Goal: Task Accomplishment & Management: Complete application form

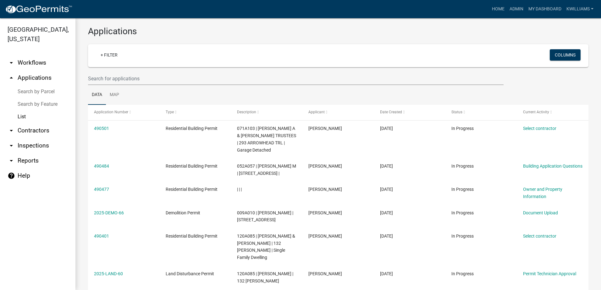
scroll to position [4, 0]
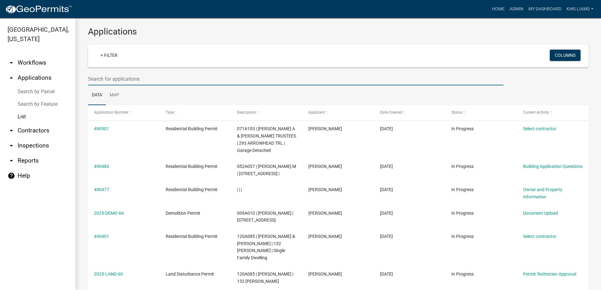
click at [136, 77] on input "text" at bounding box center [295, 79] width 415 height 13
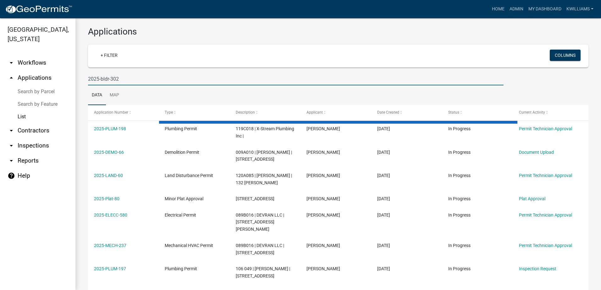
type input "2025-bldr-302"
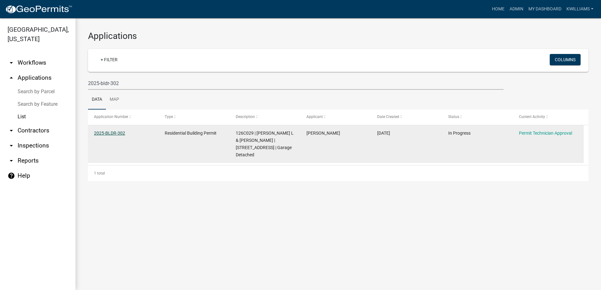
click at [110, 133] on link "2025-BLDR-302" at bounding box center [109, 133] width 31 height 5
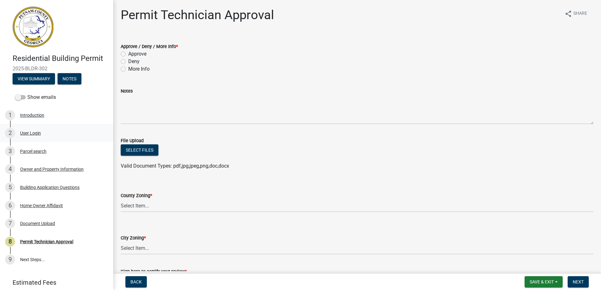
click at [27, 134] on div "User Login" at bounding box center [30, 133] width 21 height 4
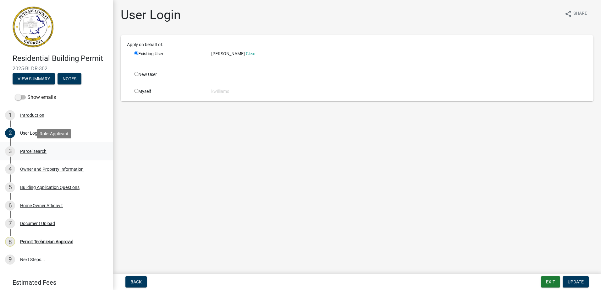
click at [25, 152] on div "Parcel search" at bounding box center [33, 151] width 26 height 4
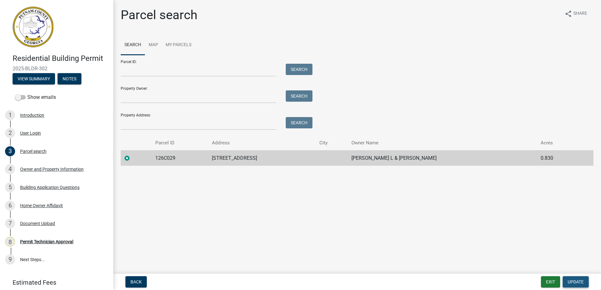
click at [578, 282] on span "Update" at bounding box center [575, 282] width 16 height 5
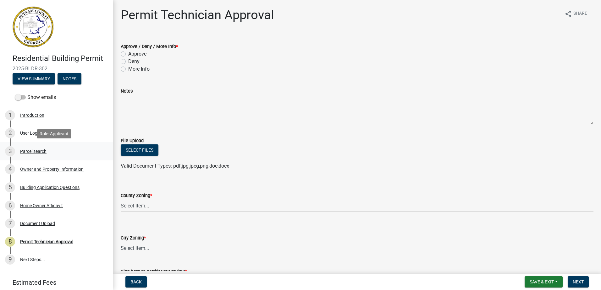
click at [36, 153] on div "Parcel search" at bounding box center [33, 151] width 26 height 4
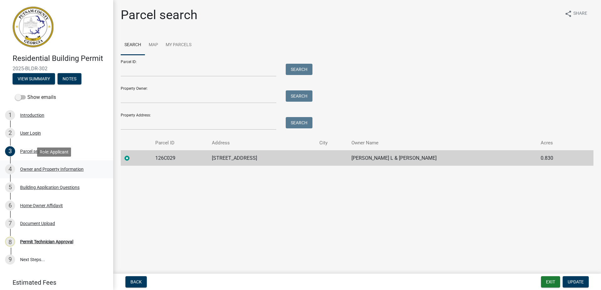
click at [52, 168] on div "Owner and Property Information" at bounding box center [51, 169] width 63 height 4
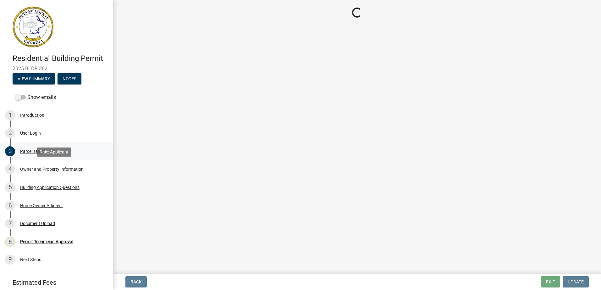
select select "34fe85c2-5f76-4343-b6bb-8ca387e0bed7"
select select "83394b22-4a11-496c-8e5c-75ade2e72faf"
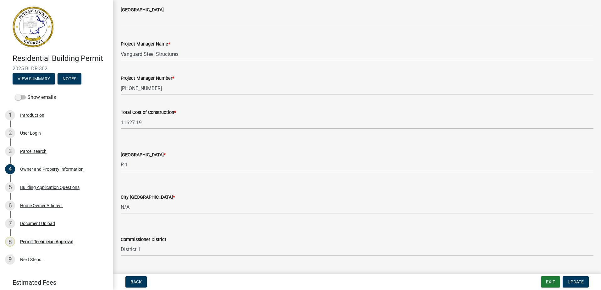
scroll to position [1025, 0]
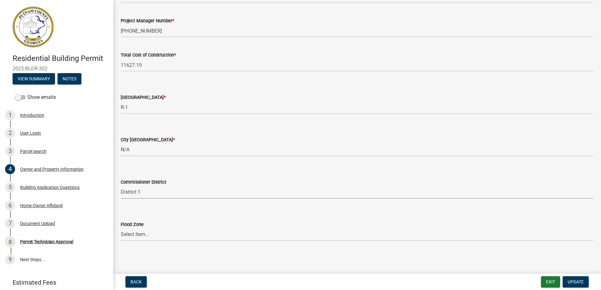
click at [140, 192] on select "Select Item... District 1 District 2 District 3 District 4" at bounding box center [357, 192] width 473 height 13
click at [121, 186] on select "Select Item... District 1 District 2 District 3 District 4" at bounding box center [357, 192] width 473 height 13
select select "469c5908-2854-42d5-89ed-bee7fc26529e"
click at [568, 281] on span "Update" at bounding box center [575, 282] width 16 height 5
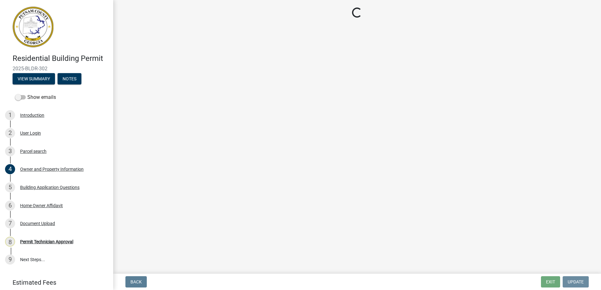
scroll to position [0, 0]
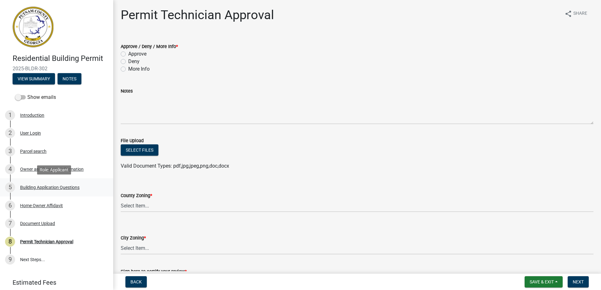
click at [49, 183] on div "5 Building Application Questions" at bounding box center [54, 188] width 98 height 10
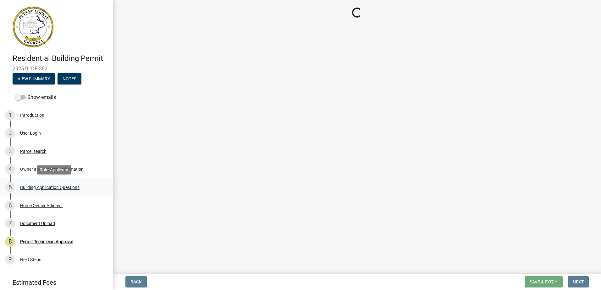
select select "ebf62bd9-0e77-42f1-a2f1-6aca02a789de"
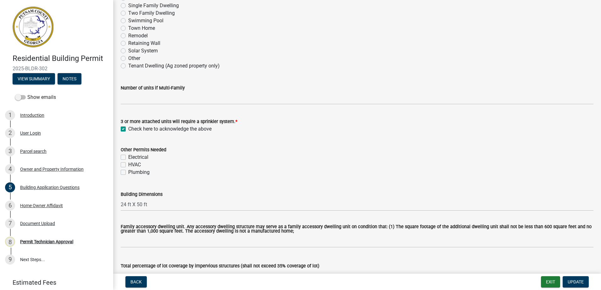
scroll to position [157, 0]
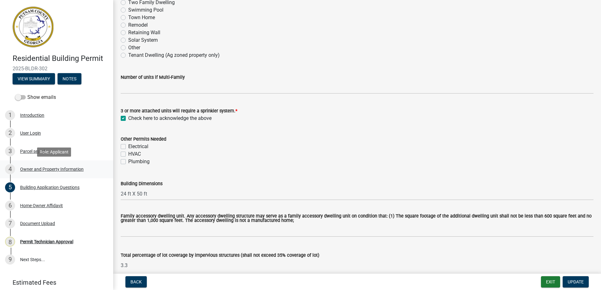
click at [30, 166] on div "4 Owner and Property Information" at bounding box center [54, 169] width 98 height 10
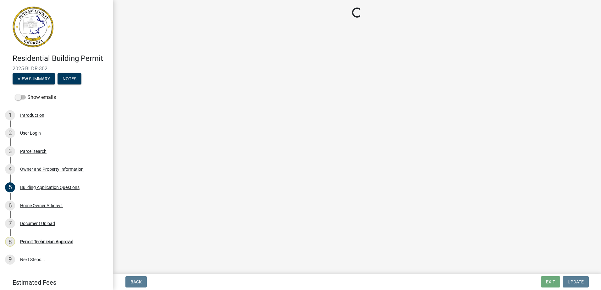
select select "34fe85c2-5f76-4343-b6bb-8ca387e0bed7"
select select "83394b22-4a11-496c-8e5c-75ade2e72faf"
select select "469c5908-2854-42d5-89ed-bee7fc26529e"
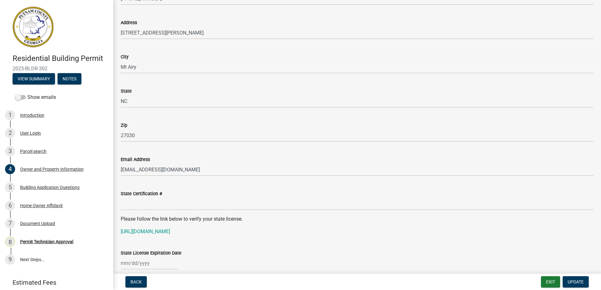
scroll to position [566, 0]
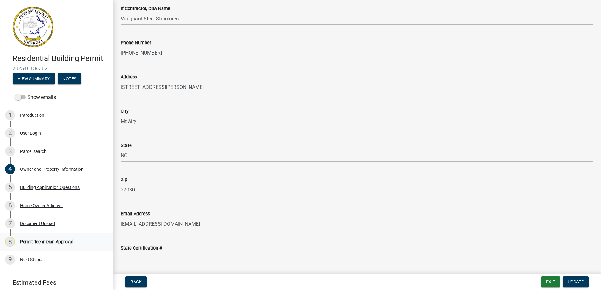
drag, startPoint x: 206, startPoint y: 223, endPoint x: 30, endPoint y: 239, distance: 177.0
click at [30, 241] on div "Residential Building Permit 2025-BLDR-302 View Summary Notes Show emails 1 Intr…" at bounding box center [300, 145] width 601 height 290
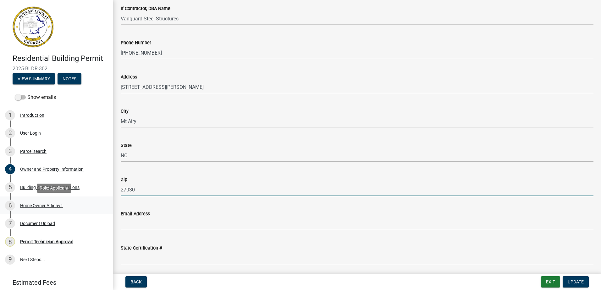
drag, startPoint x: 146, startPoint y: 188, endPoint x: 50, endPoint y: 205, distance: 97.3
click at [50, 205] on div "Residential Building Permit 2025-BLDR-302 View Summary Notes Show emails 1 Intr…" at bounding box center [300, 145] width 601 height 290
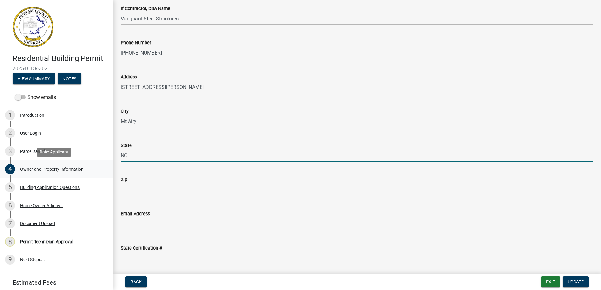
drag, startPoint x: 149, startPoint y: 161, endPoint x: 65, endPoint y: 171, distance: 84.5
click at [65, 170] on div "Residential Building Permit 2025-BLDR-302 View Summary Notes Show emails 1 Intr…" at bounding box center [300, 145] width 601 height 290
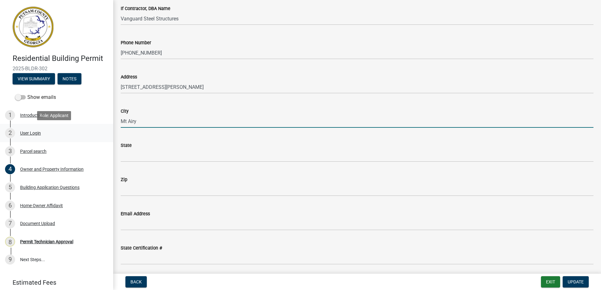
drag, startPoint x: 170, startPoint y: 120, endPoint x: 83, endPoint y: 138, distance: 88.8
click at [84, 137] on div "Residential Building Permit 2025-BLDR-302 View Summary Notes Show emails 1 Intr…" at bounding box center [300, 145] width 601 height 290
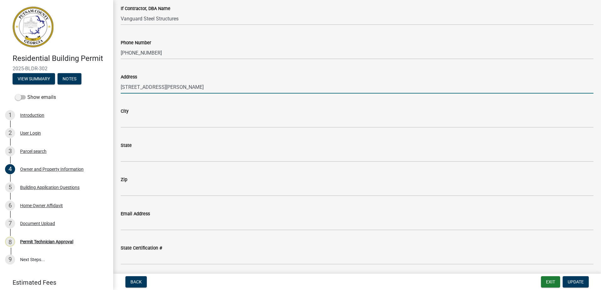
drag, startPoint x: 174, startPoint y: 84, endPoint x: 73, endPoint y: 99, distance: 102.3
click at [73, 99] on div "Residential Building Permit 2025-BLDR-302 View Summary Notes Show emails 1 Intr…" at bounding box center [300, 145] width 601 height 290
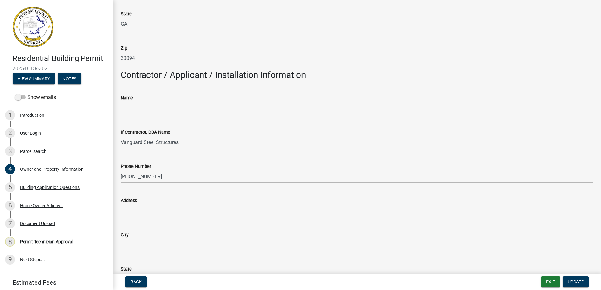
scroll to position [440, 0]
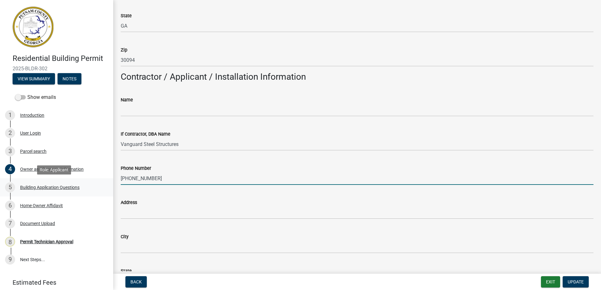
drag, startPoint x: 161, startPoint y: 180, endPoint x: 45, endPoint y: 191, distance: 116.1
click at [45, 190] on div "Residential Building Permit 2025-BLDR-302 View Summary Notes Show emails 1 Intr…" at bounding box center [300, 145] width 601 height 290
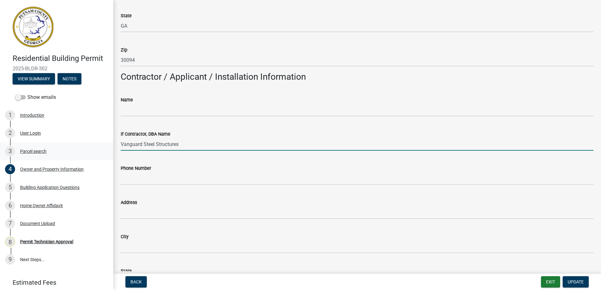
drag, startPoint x: 200, startPoint y: 146, endPoint x: 36, endPoint y: 146, distance: 163.1
click at [37, 146] on div "Residential Building Permit 2025-BLDR-302 View Summary Notes Show emails 1 Intr…" at bounding box center [300, 145] width 601 height 290
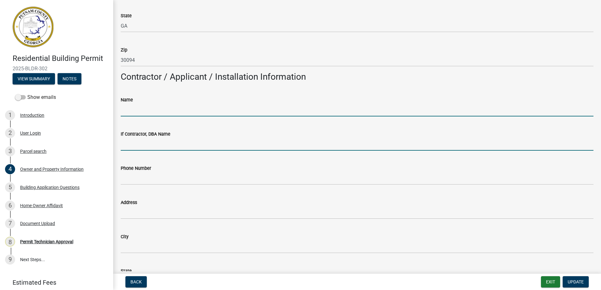
click at [136, 111] on input "Name" at bounding box center [357, 110] width 473 height 13
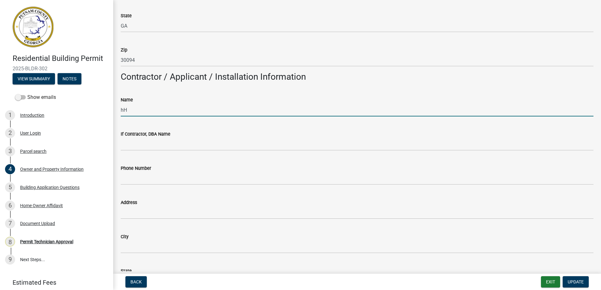
type input "h"
type input "Homeowner"
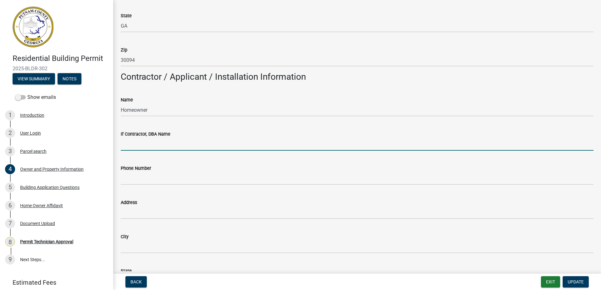
click at [480, 150] on input "If Contractor, DBA Name" at bounding box center [357, 144] width 473 height 13
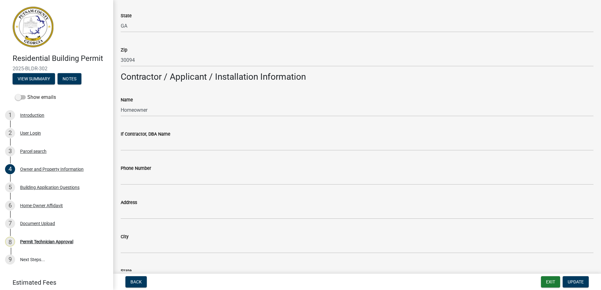
drag, startPoint x: 345, startPoint y: 271, endPoint x: 342, endPoint y: 266, distance: 6.7
click at [345, 269] on div "State" at bounding box center [357, 271] width 473 height 8
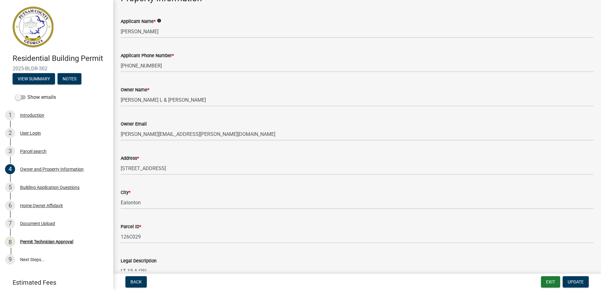
scroll to position [0, 0]
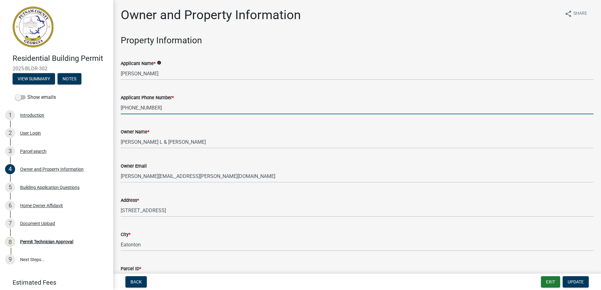
drag, startPoint x: 143, startPoint y: 116, endPoint x: 118, endPoint y: 116, distance: 24.5
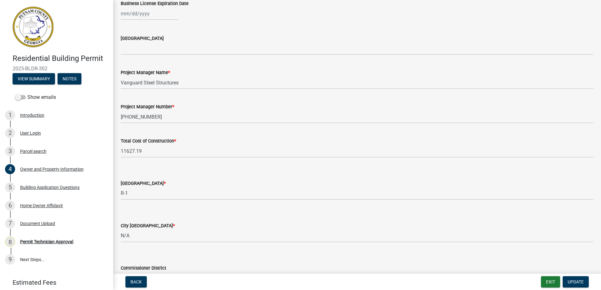
scroll to position [943, 0]
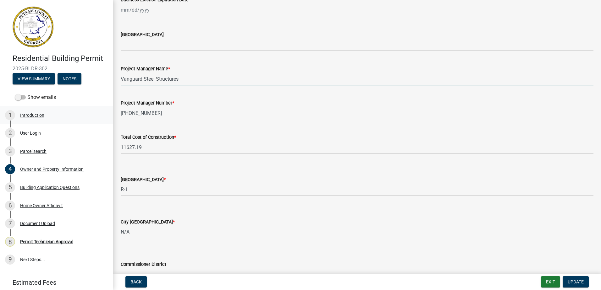
drag, startPoint x: 182, startPoint y: 81, endPoint x: 45, endPoint y: 121, distance: 142.9
click at [32, 107] on div "Residential Building Permit 2025-BLDR-302 View Summary Notes Show emails 1 Intr…" at bounding box center [300, 145] width 601 height 290
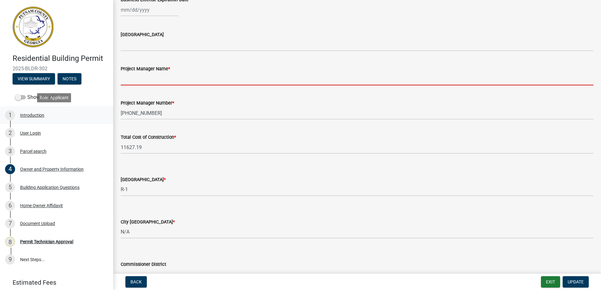
paste input "404-787-3690"
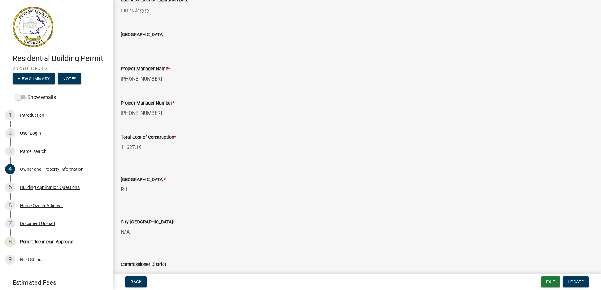
type input "404-787-3690"
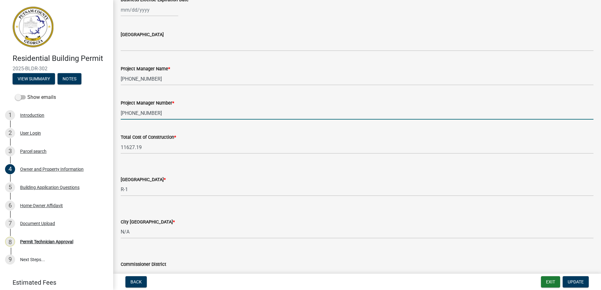
drag, startPoint x: 151, startPoint y: 110, endPoint x: 112, endPoint y: 109, distance: 39.9
click at [97, 104] on div "Residential Building Permit 2025-BLDR-302 View Summary Notes Show emails 1 Intr…" at bounding box center [300, 145] width 601 height 290
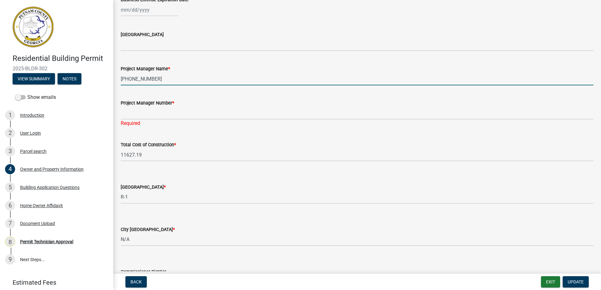
drag, startPoint x: 153, startPoint y: 78, endPoint x: 132, endPoint y: 77, distance: 20.7
click at [108, 72] on div "Residential Building Permit 2025-BLDR-302 View Summary Notes Show emails 1 Intr…" at bounding box center [300, 145] width 601 height 290
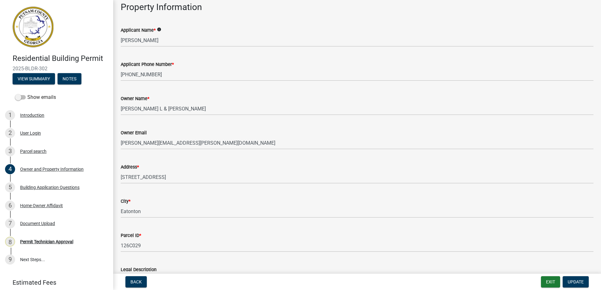
scroll to position [0, 0]
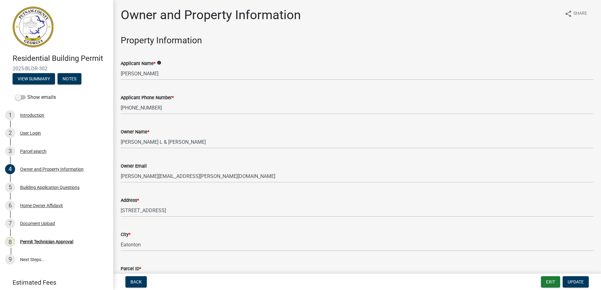
type input "404-787-3690"
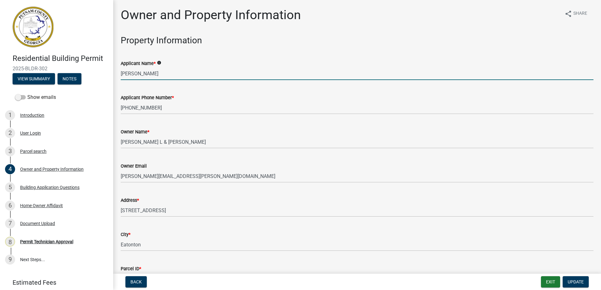
drag, startPoint x: 168, startPoint y: 74, endPoint x: 111, endPoint y: 68, distance: 57.2
click at [111, 68] on div "Residential Building Permit 2025-BLDR-302 View Summary Notes Show emails 1 Intr…" at bounding box center [300, 145] width 601 height 290
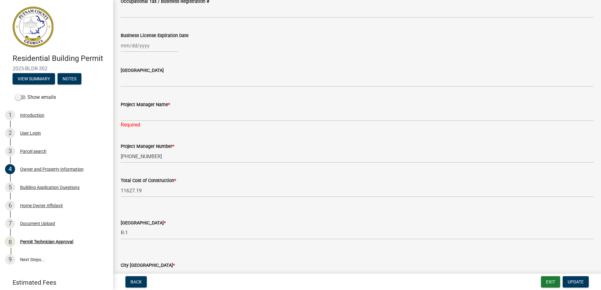
scroll to position [911, 0]
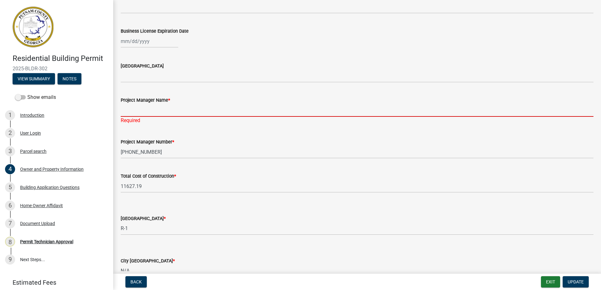
paste input "William E McBurnett"
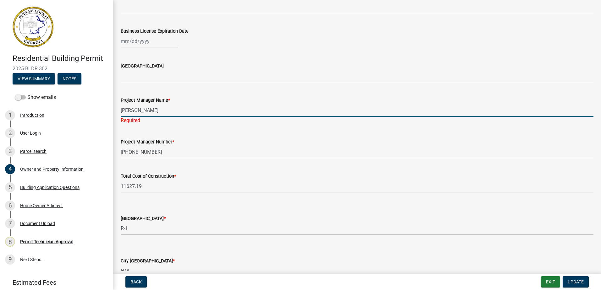
type input "William E McBurnett"
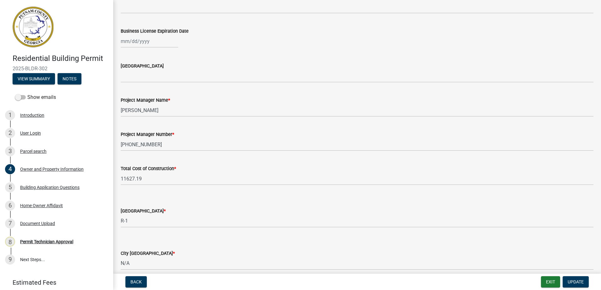
click at [215, 171] on div "Total Cost of Construction * 11627.19" at bounding box center [357, 170] width 473 height 29
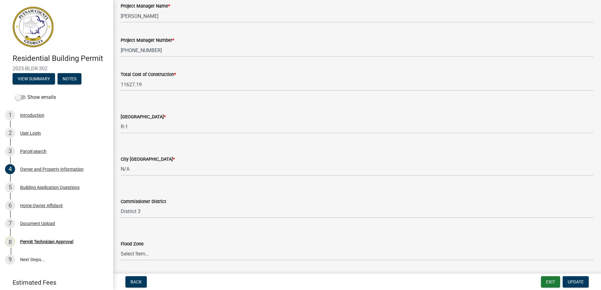
scroll to position [1025, 0]
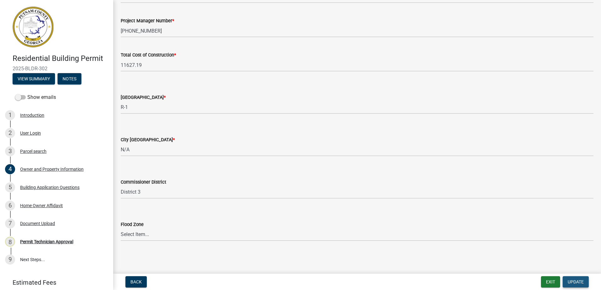
click at [578, 277] on button "Update" at bounding box center [575, 281] width 26 height 11
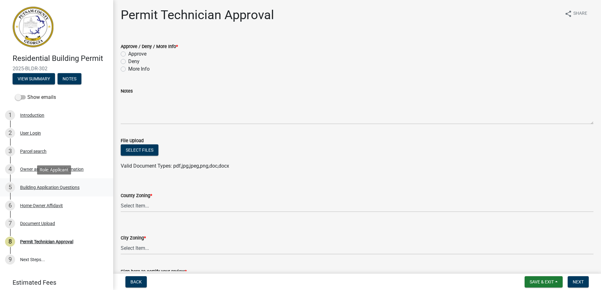
drag, startPoint x: 61, startPoint y: 189, endPoint x: 57, endPoint y: 183, distance: 6.8
click at [58, 184] on div "5 Building Application Questions" at bounding box center [54, 188] width 98 height 10
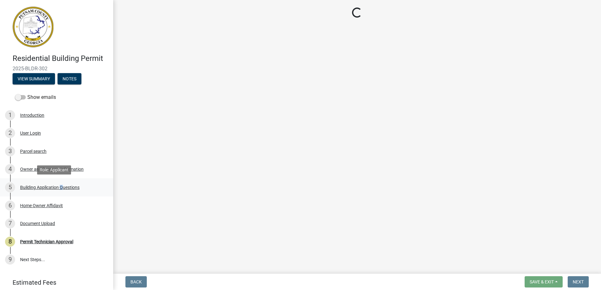
select select "ebf62bd9-0e77-42f1-a2f1-6aca02a789de"
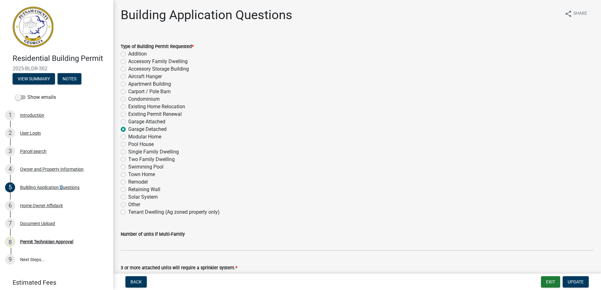
scroll to position [126, 0]
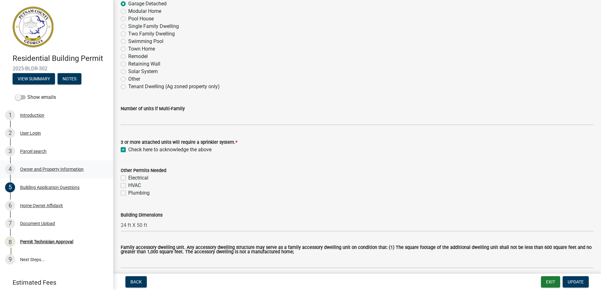
click at [49, 170] on div "Owner and Property Information" at bounding box center [51, 169] width 63 height 4
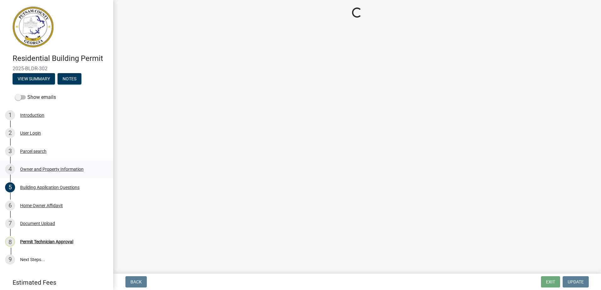
scroll to position [0, 0]
select select "34fe85c2-5f76-4343-b6bb-8ca387e0bed7"
select select "83394b22-4a11-496c-8e5c-75ade2e72faf"
select select "469c5908-2854-42d5-89ed-bee7fc26529e"
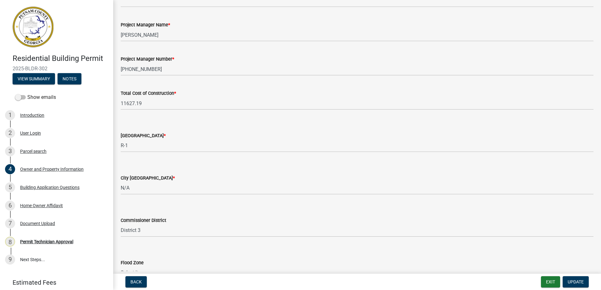
scroll to position [899, 0]
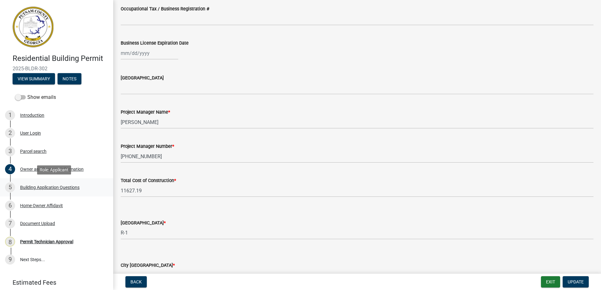
click at [49, 186] on div "Building Application Questions" at bounding box center [49, 187] width 59 height 4
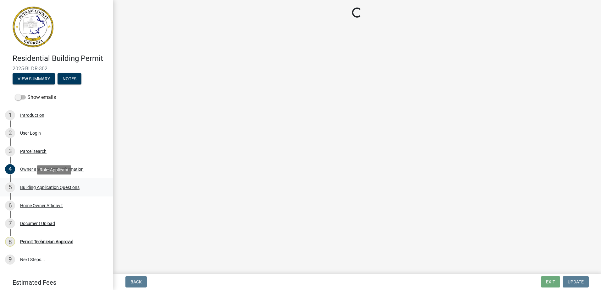
select select "ebf62bd9-0e77-42f1-a2f1-6aca02a789de"
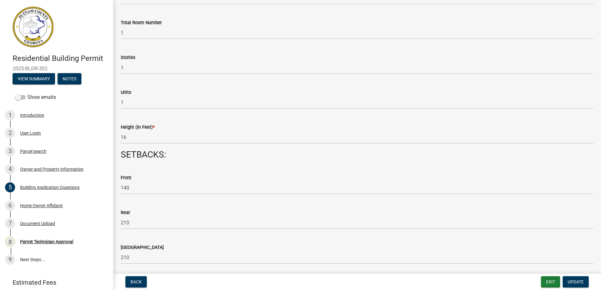
scroll to position [786, 0]
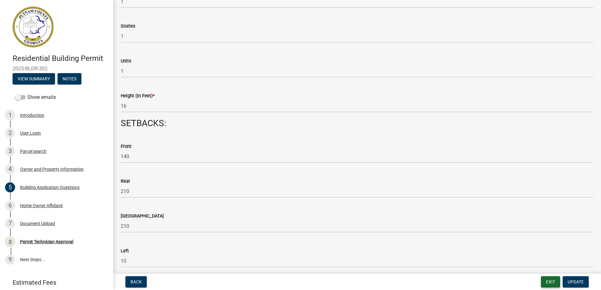
click at [553, 282] on button "Exit" at bounding box center [550, 281] width 19 height 11
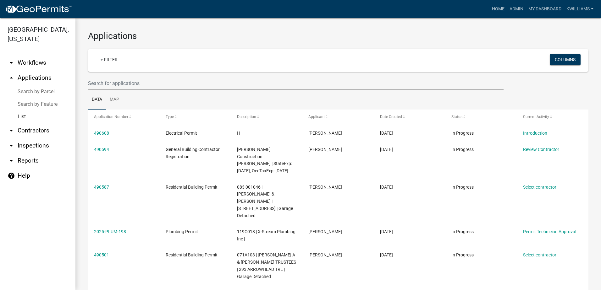
click at [23, 162] on link "arrow_drop_down Reports" at bounding box center [37, 160] width 75 height 15
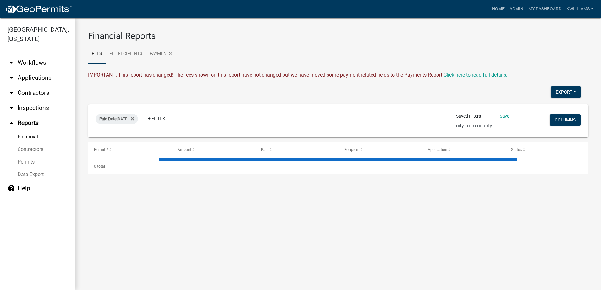
click at [27, 107] on link "arrow_drop_down Inspections" at bounding box center [37, 108] width 75 height 15
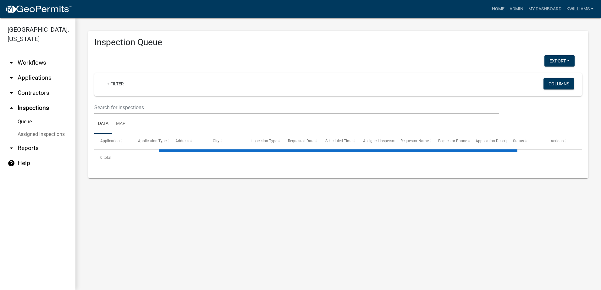
click at [28, 149] on link "arrow_drop_down Reports" at bounding box center [37, 148] width 75 height 15
select select "0: null"
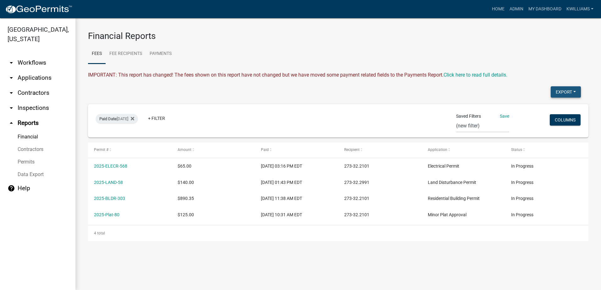
click at [556, 90] on button "Export" at bounding box center [565, 91] width 30 height 11
click at [555, 106] on button "Excel Format (.xlsx)" at bounding box center [551, 108] width 59 height 15
click at [560, 95] on button "Export" at bounding box center [565, 91] width 30 height 11
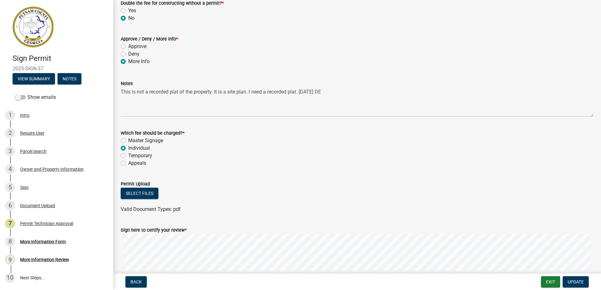
scroll to position [126, 0]
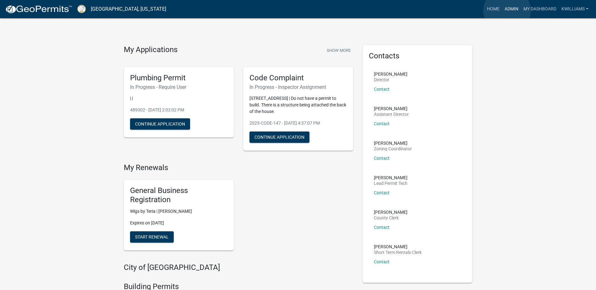
click at [507, 11] on link "Admin" at bounding box center [511, 9] width 19 height 12
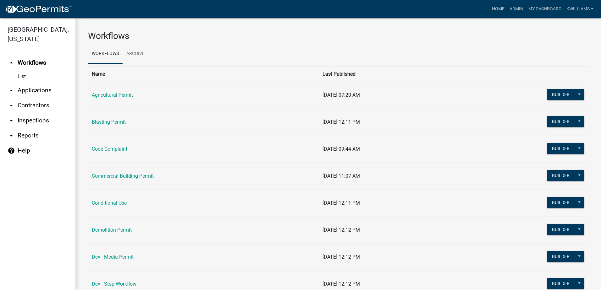
click at [33, 89] on link "arrow_drop_down Applications" at bounding box center [37, 90] width 75 height 15
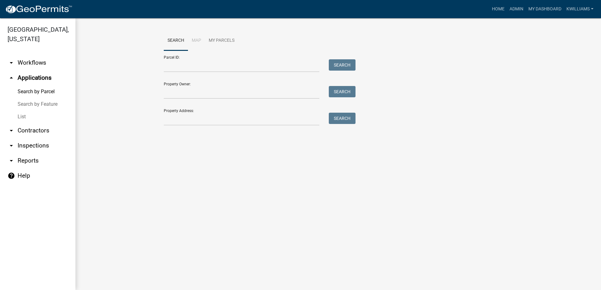
click at [21, 116] on link "List" at bounding box center [37, 117] width 75 height 13
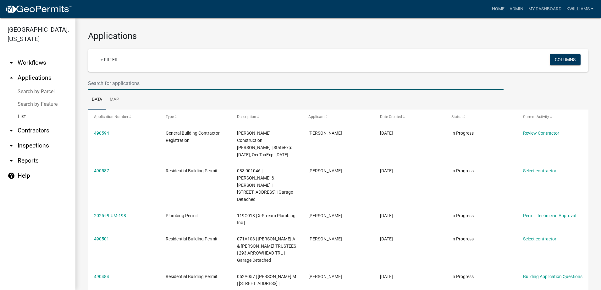
click at [162, 79] on input "text" at bounding box center [295, 83] width 415 height 13
click at [123, 80] on input "text" at bounding box center [295, 83] width 415 height 13
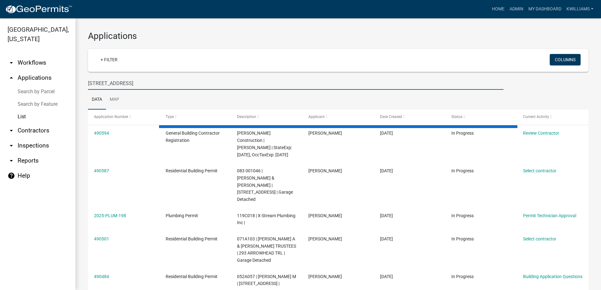
type input "[STREET_ADDRESS]"
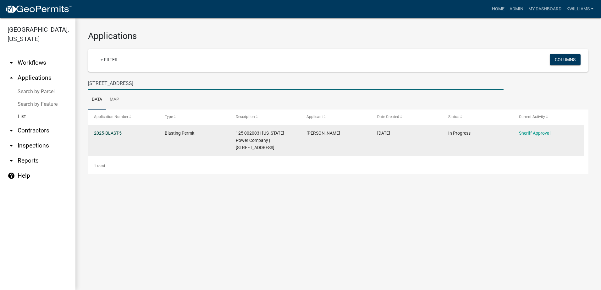
click at [112, 133] on link "2025-BLAST-5" at bounding box center [108, 133] width 28 height 5
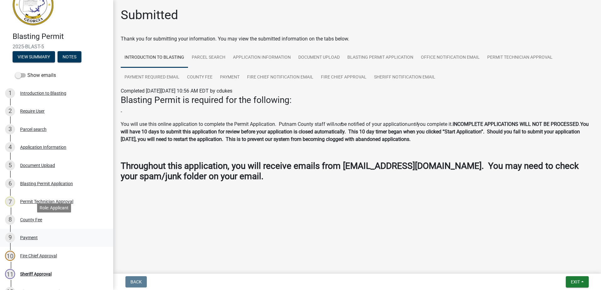
scroll to position [63, 0]
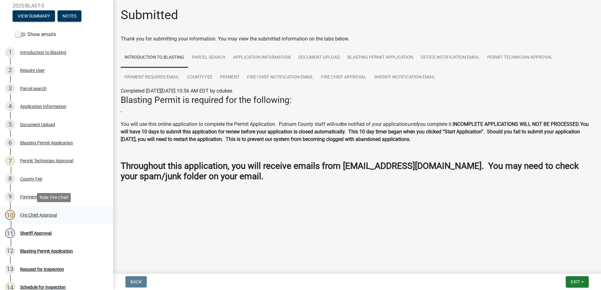
click at [38, 219] on div "10 Fire Chief Approval" at bounding box center [54, 215] width 98 height 10
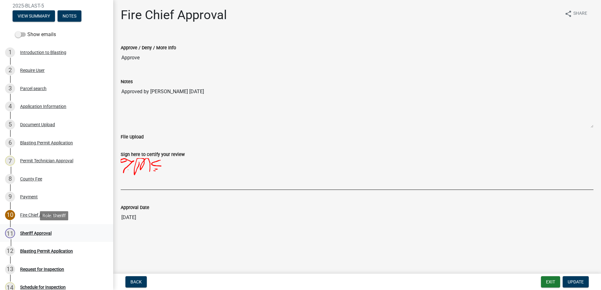
click at [37, 232] on div "Sheriff Approval" at bounding box center [35, 233] width 31 height 4
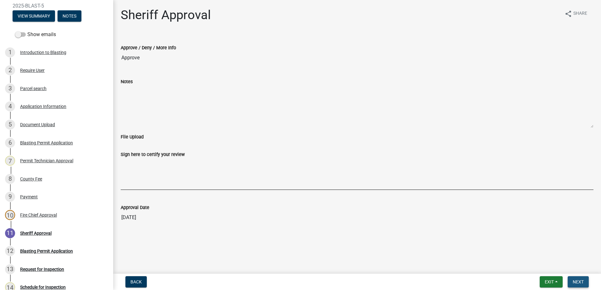
click at [583, 282] on span "Next" at bounding box center [577, 282] width 11 height 5
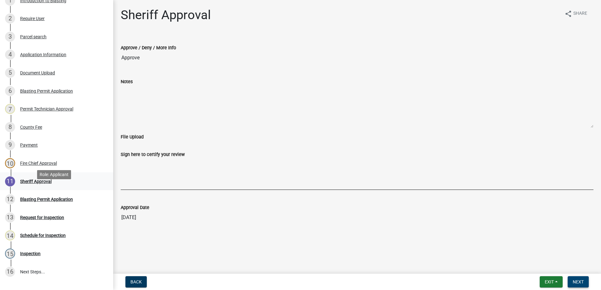
scroll to position [126, 0]
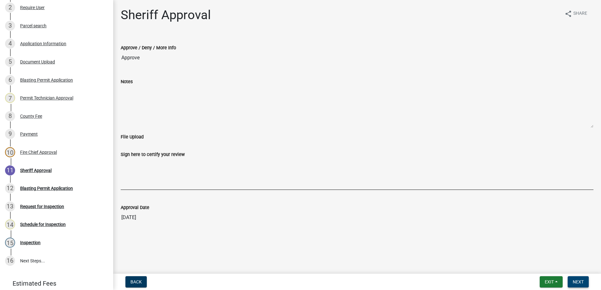
click at [574, 284] on span "Next" at bounding box center [577, 282] width 11 height 5
click at [578, 281] on span "Next" at bounding box center [577, 282] width 11 height 5
click at [33, 171] on div "Sheriff Approval" at bounding box center [35, 170] width 31 height 4
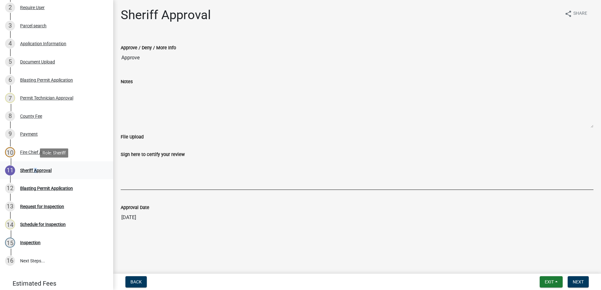
click at [33, 171] on div "Sheriff Approval" at bounding box center [35, 170] width 31 height 4
drag, startPoint x: 56, startPoint y: 189, endPoint x: 84, endPoint y: 187, distance: 27.4
click at [84, 187] on div "12 Blasting Permit Application" at bounding box center [54, 188] width 98 height 10
click at [581, 279] on button "Next" at bounding box center [577, 281] width 21 height 11
drag, startPoint x: 581, startPoint y: 279, endPoint x: 584, endPoint y: 274, distance: 5.8
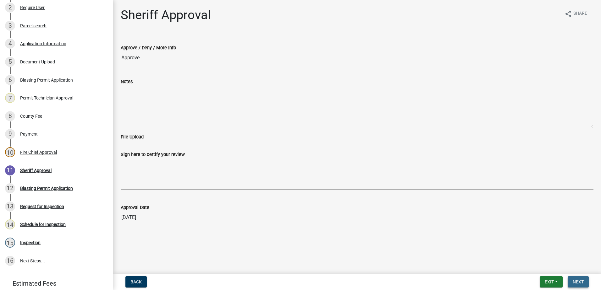
click at [584, 274] on nav "Back Exit Save Save & Exit Next" at bounding box center [357, 282] width 488 height 16
